Goal: Check status: Check status

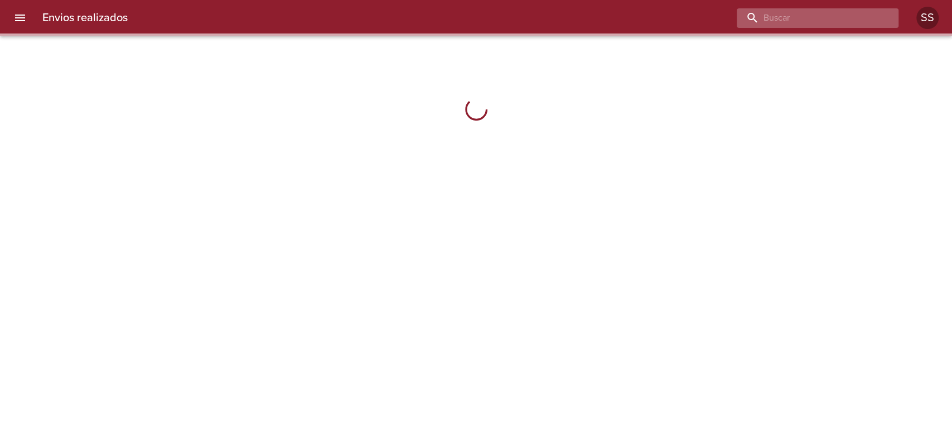
click at [833, 16] on input "buscar" at bounding box center [808, 18] width 143 height 20
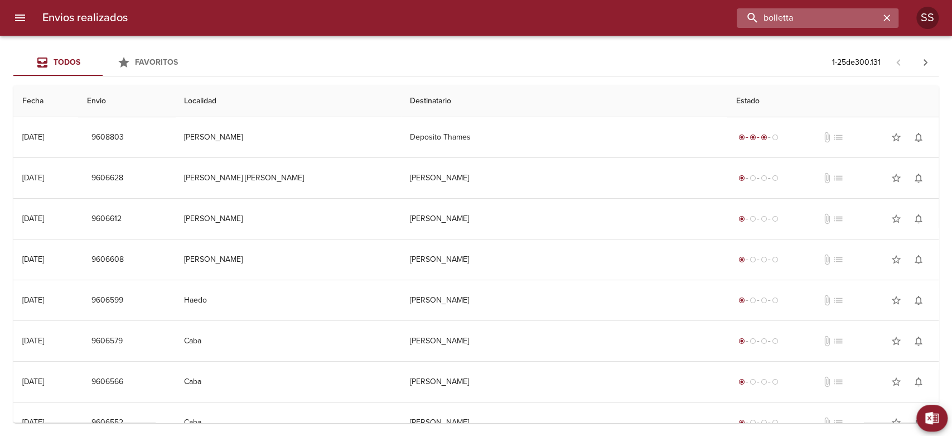
click at [753, 17] on input "bolletta" at bounding box center [808, 18] width 143 height 20
click at [850, 16] on input "bolletta" at bounding box center [808, 18] width 143 height 20
type input "bolletta"
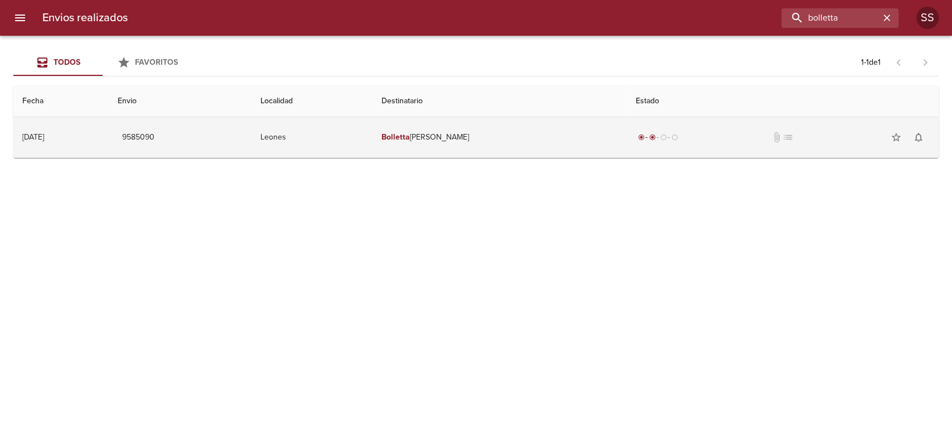
click at [410, 136] on em "Bolletta" at bounding box center [396, 136] width 28 height 9
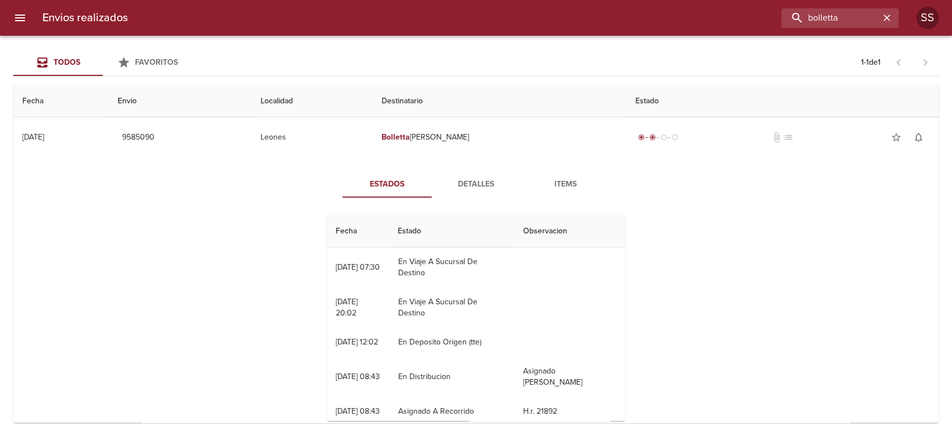
click at [477, 182] on span "Detalles" at bounding box center [476, 184] width 76 height 14
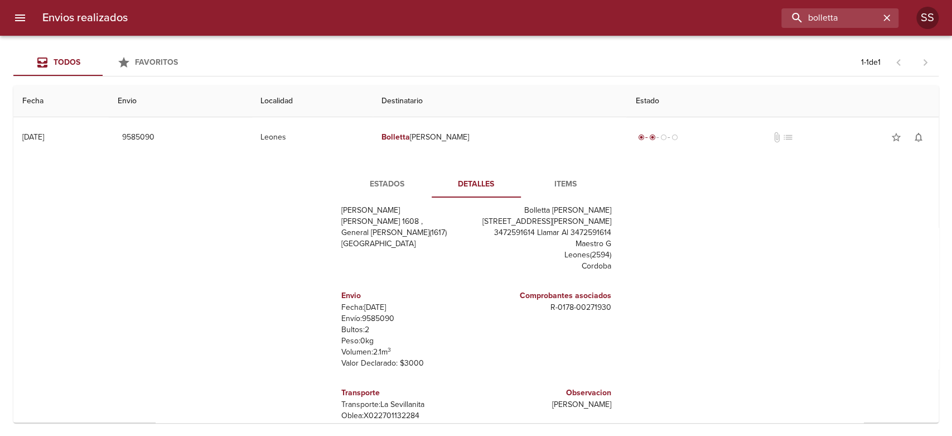
scroll to position [21, 0]
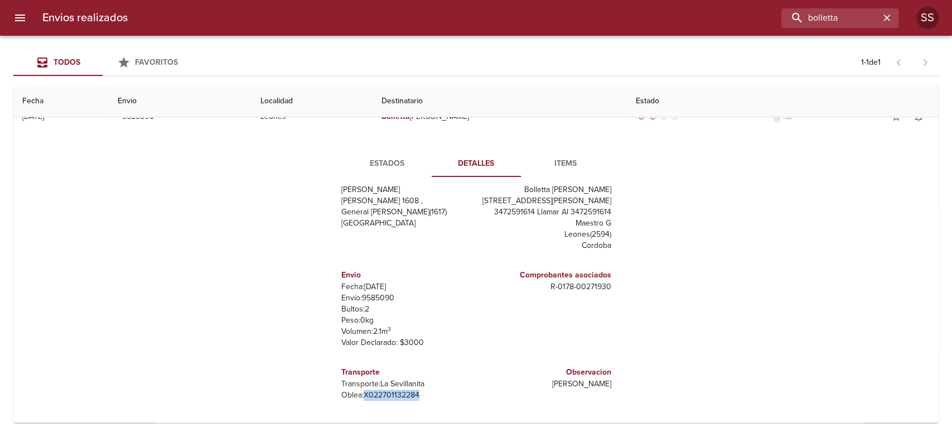
drag, startPoint x: 356, startPoint y: 394, endPoint x: 437, endPoint y: 394, distance: 80.9
click at [437, 394] on p "[PERSON_NAME]: X022701132284" at bounding box center [406, 394] width 131 height 11
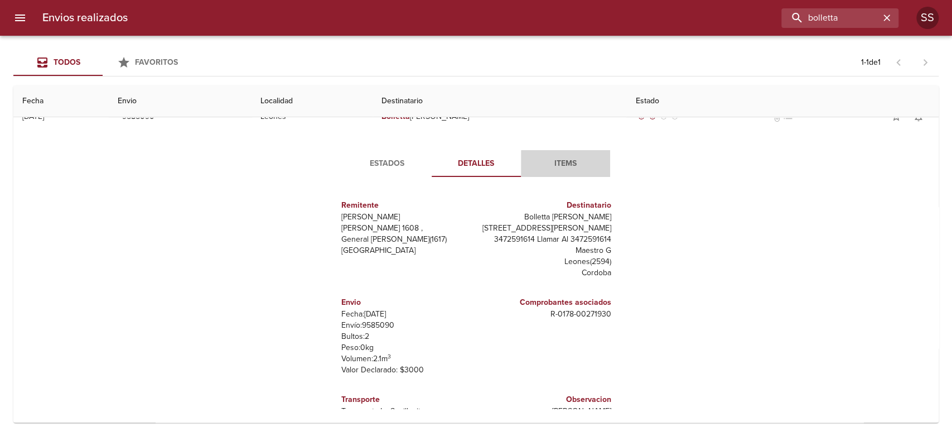
click at [552, 162] on span "Items" at bounding box center [566, 164] width 76 height 14
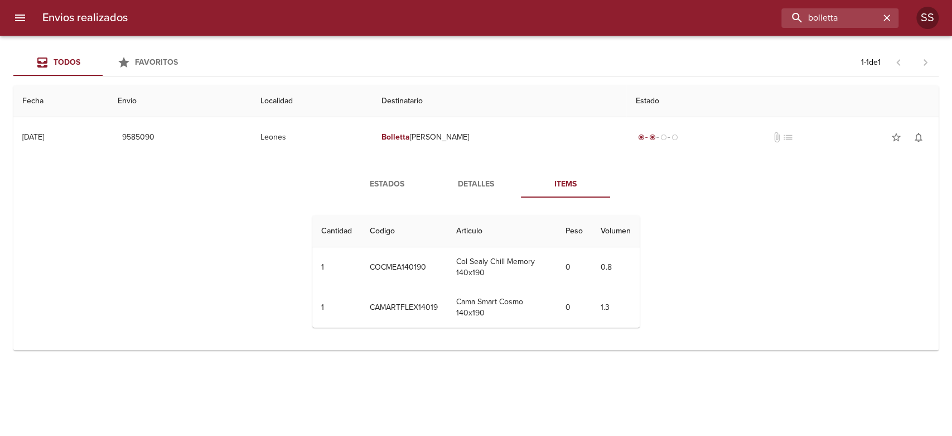
click at [467, 181] on span "Detalles" at bounding box center [476, 184] width 76 height 14
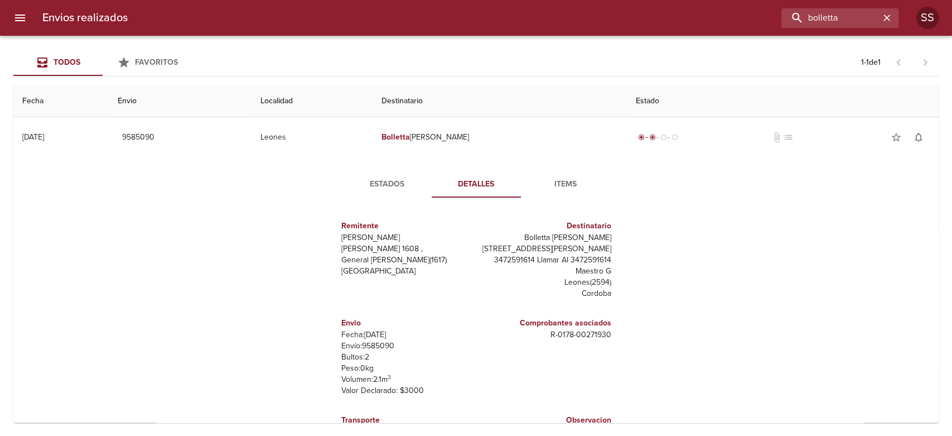
click at [374, 180] on span "Estados" at bounding box center [387, 184] width 76 height 14
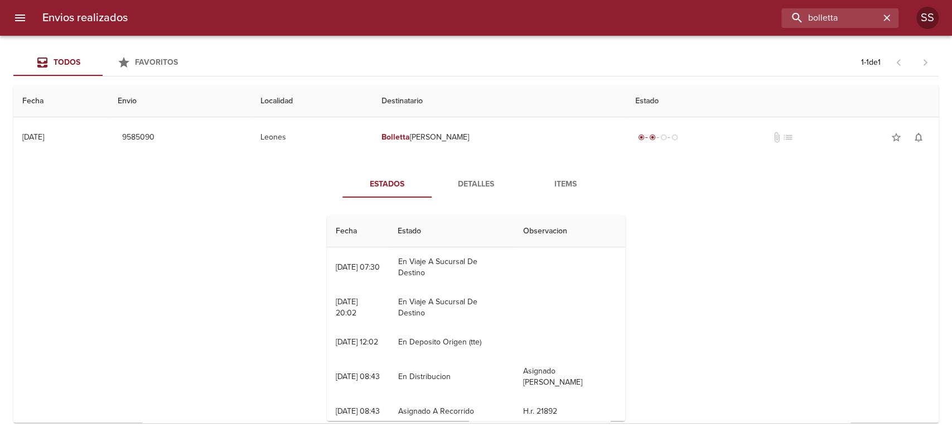
click at [696, 193] on div "Estados Detalles Items Fecha Estado Observacion 22/09 [DATE] 07:30 En Viaje A S…" at bounding box center [476, 300] width 908 height 286
